Goal: Transaction & Acquisition: Download file/media

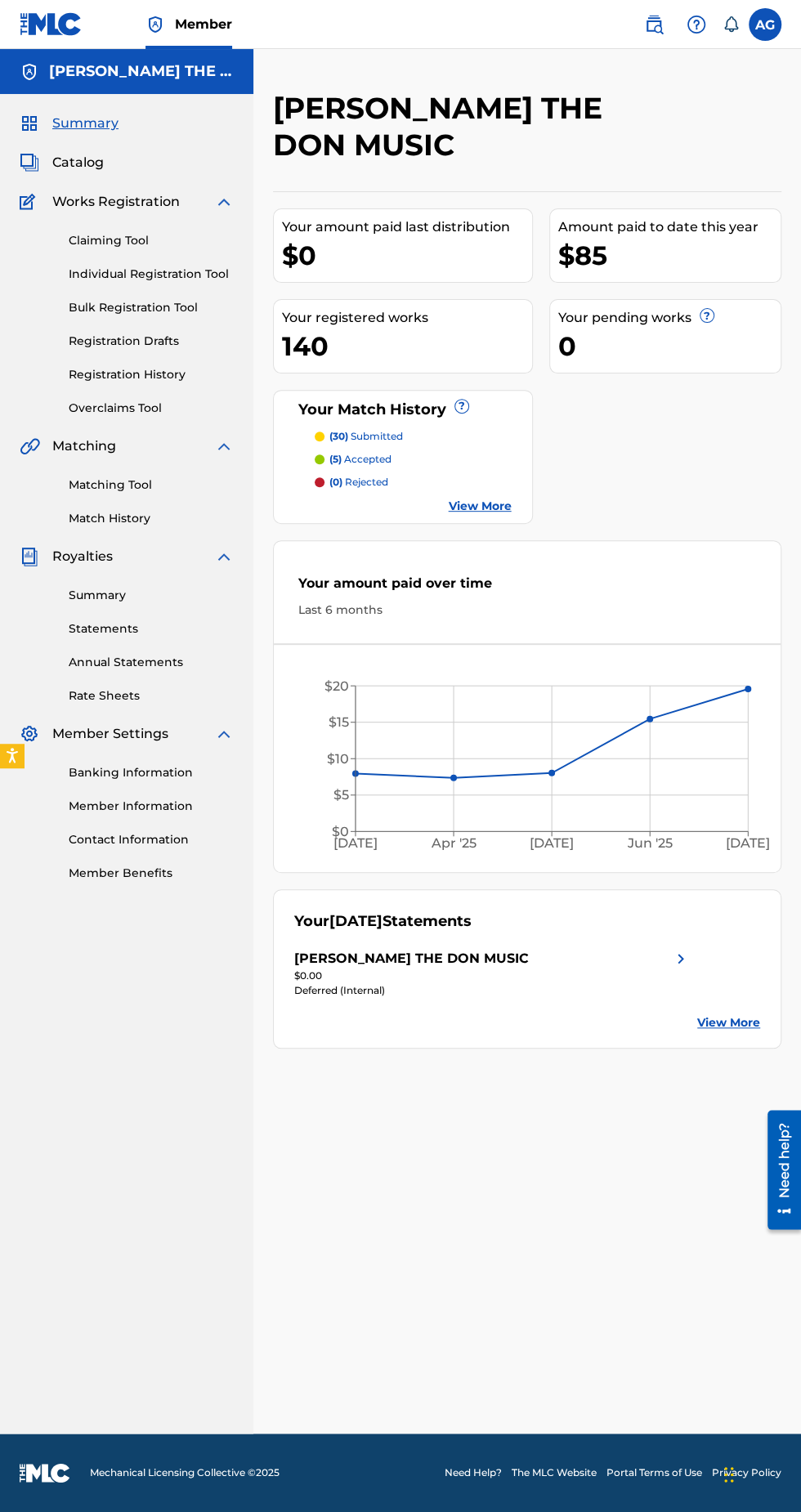
click at [682, 949] on img at bounding box center [681, 958] width 20 height 20
click at [736, 1014] on link "View More" at bounding box center [729, 1022] width 63 height 17
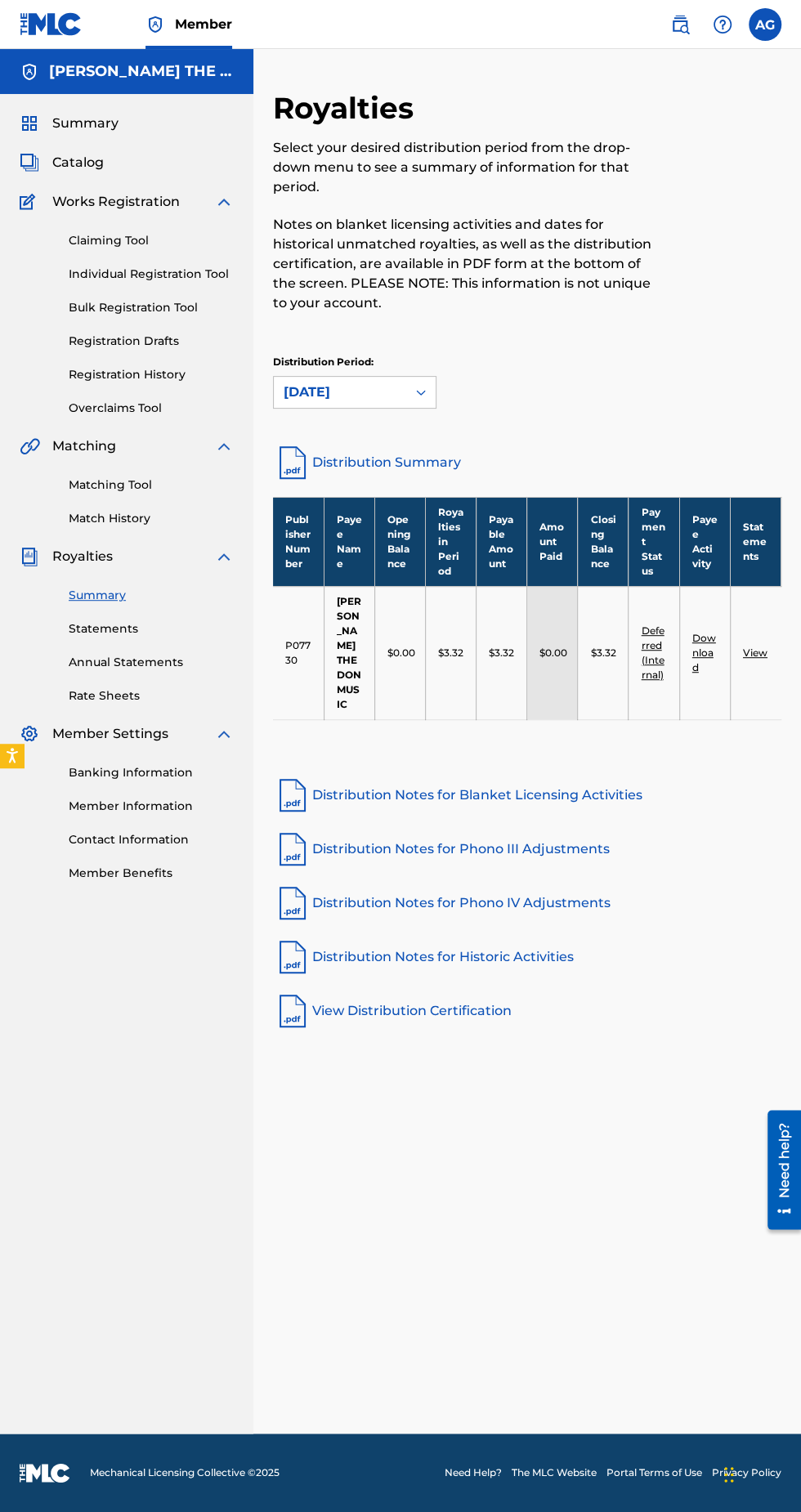
click at [648, 624] on link "Deferred (Internal)" at bounding box center [652, 652] width 23 height 56
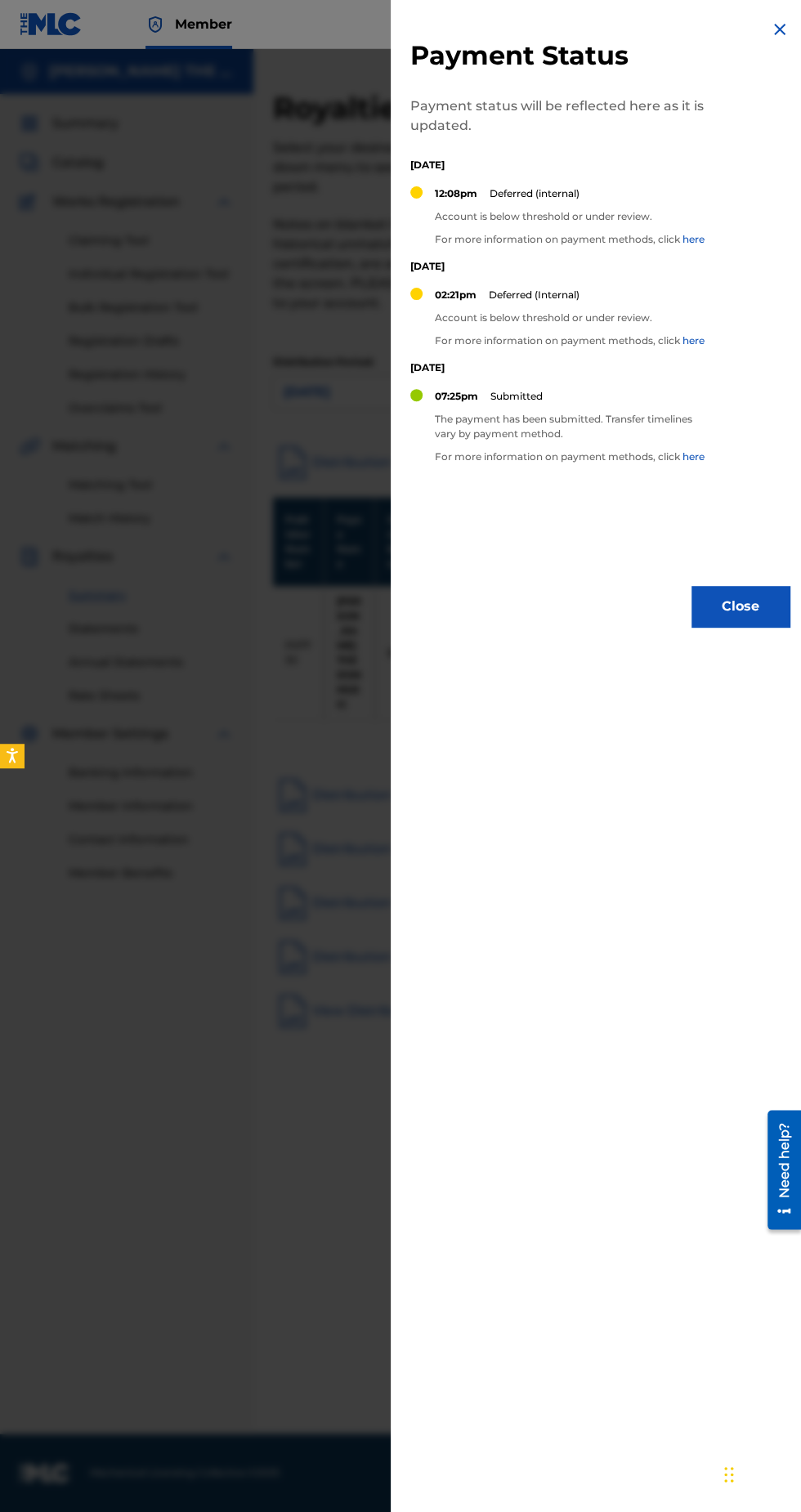
click at [774, 30] on img at bounding box center [780, 30] width 20 height 20
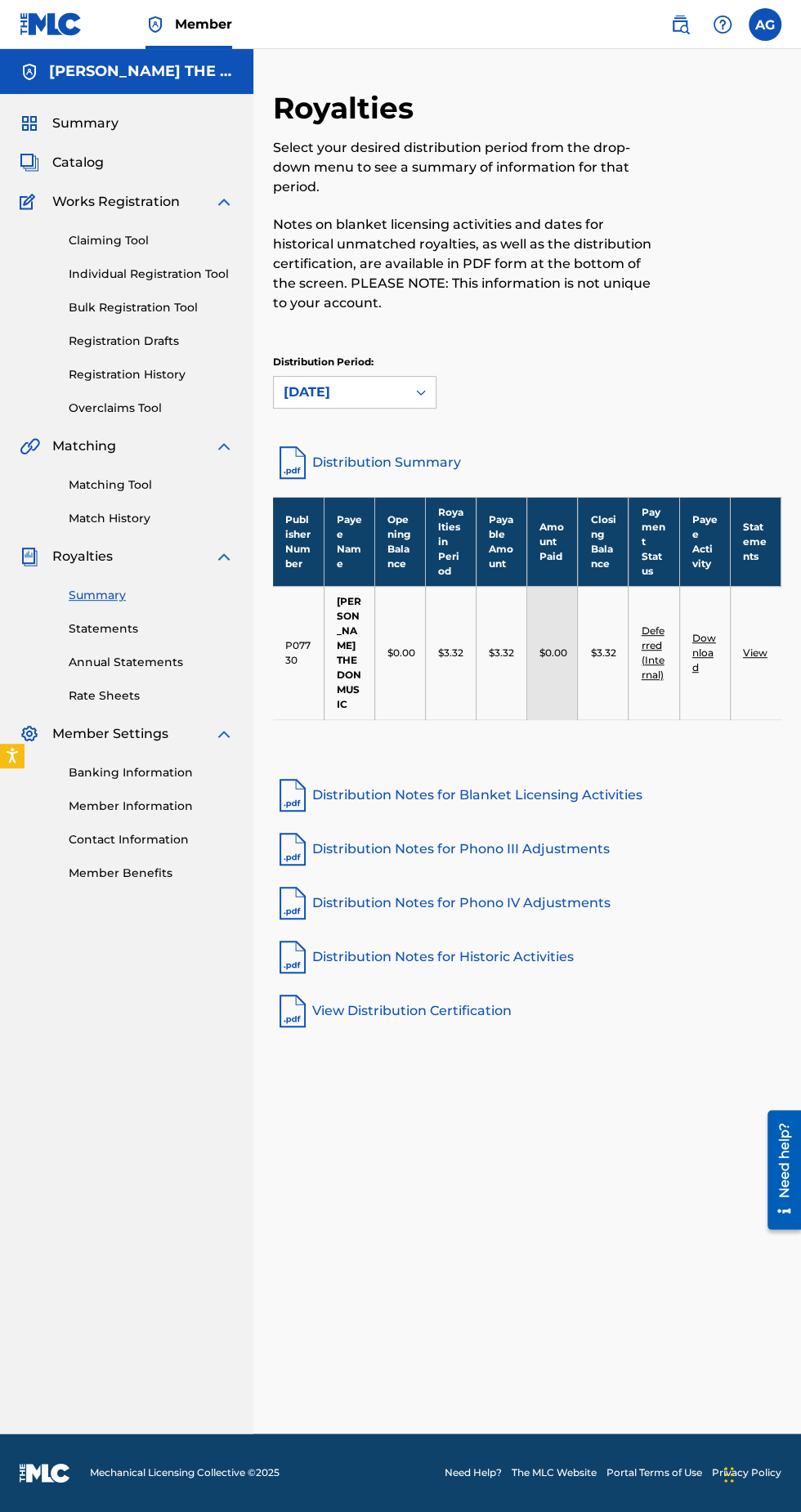
click at [708, 636] on link "Download" at bounding box center [704, 652] width 24 height 41
